Goal: Entertainment & Leisure: Consume media (video, audio)

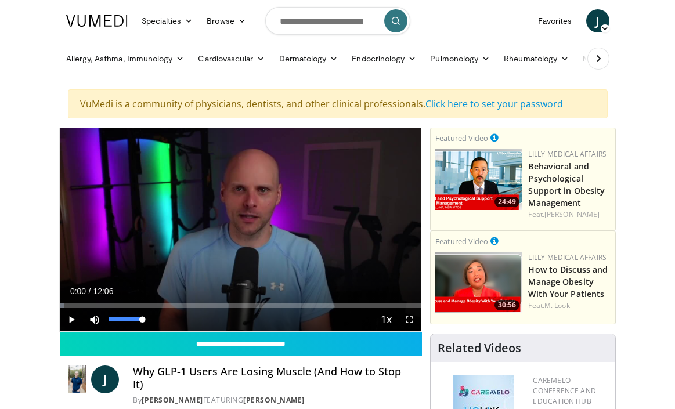
click at [95, 317] on span "Video Player" at bounding box center [94, 319] width 23 height 23
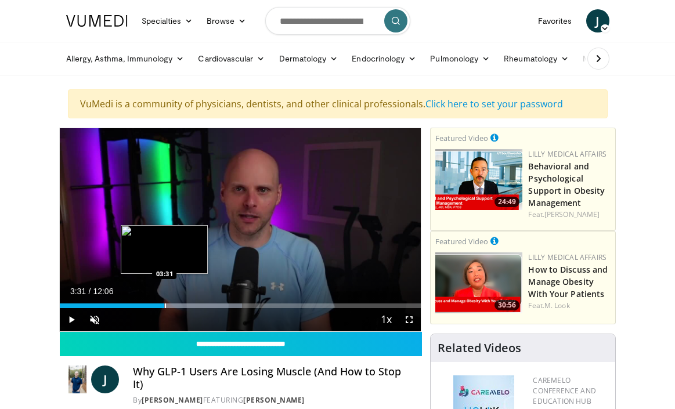
click at [165, 305] on div "Progress Bar" at bounding box center [165, 305] width 1 height 5
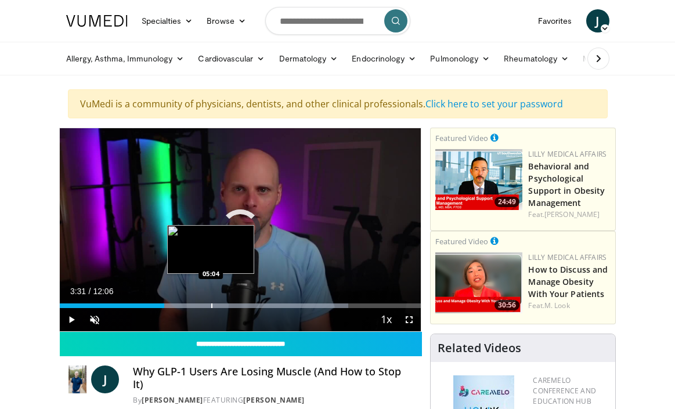
drag, startPoint x: 164, startPoint y: 305, endPoint x: 211, endPoint y: 305, distance: 47.0
click at [211, 305] on div "Loaded : 79.86% 05:04 05:04" at bounding box center [240, 305] width 361 height 5
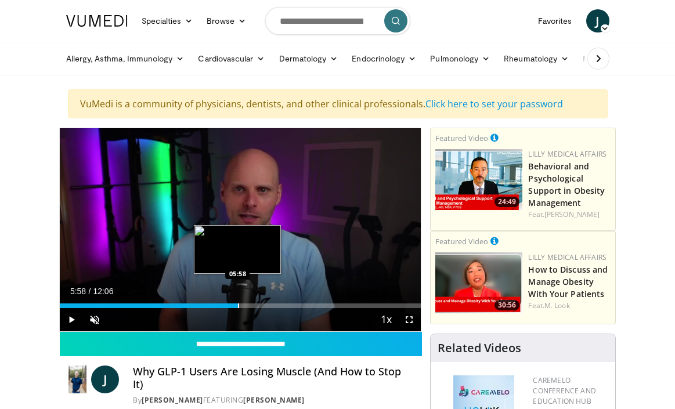
click at [238, 305] on div "Progress Bar" at bounding box center [238, 305] width 1 height 5
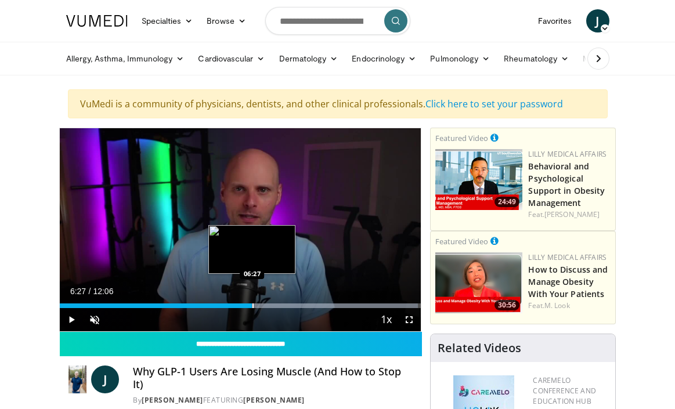
click at [252, 303] on div "Progress Bar" at bounding box center [252, 305] width 1 height 5
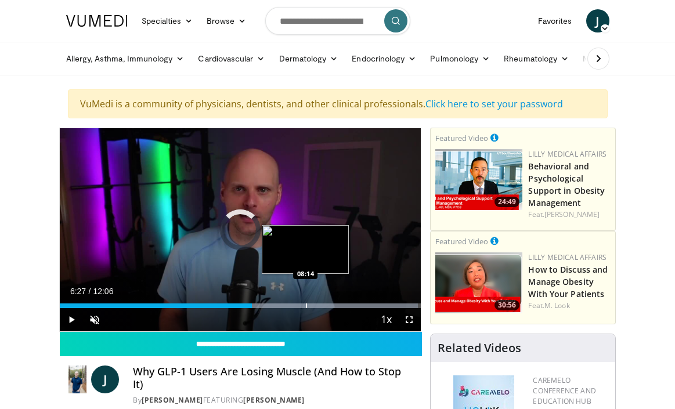
click at [305, 305] on div "Loaded : 99.13% 06:27 08:14" at bounding box center [240, 305] width 361 height 5
